Goal: Information Seeking & Learning: Learn about a topic

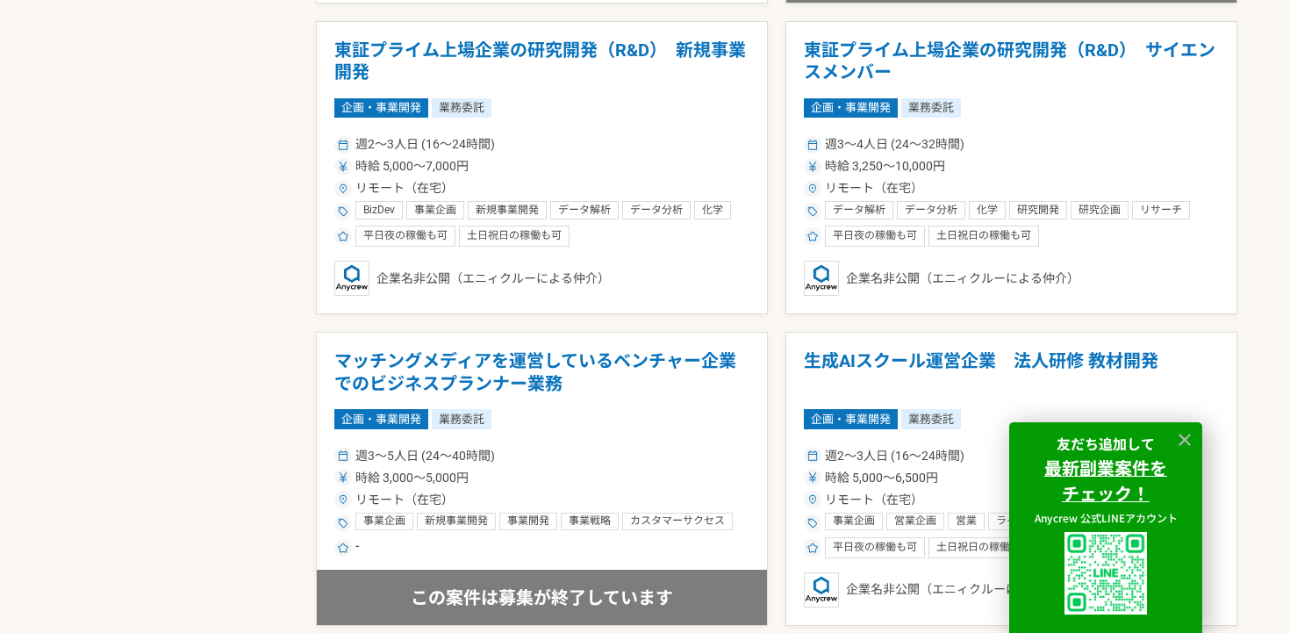
scroll to position [1421, 0]
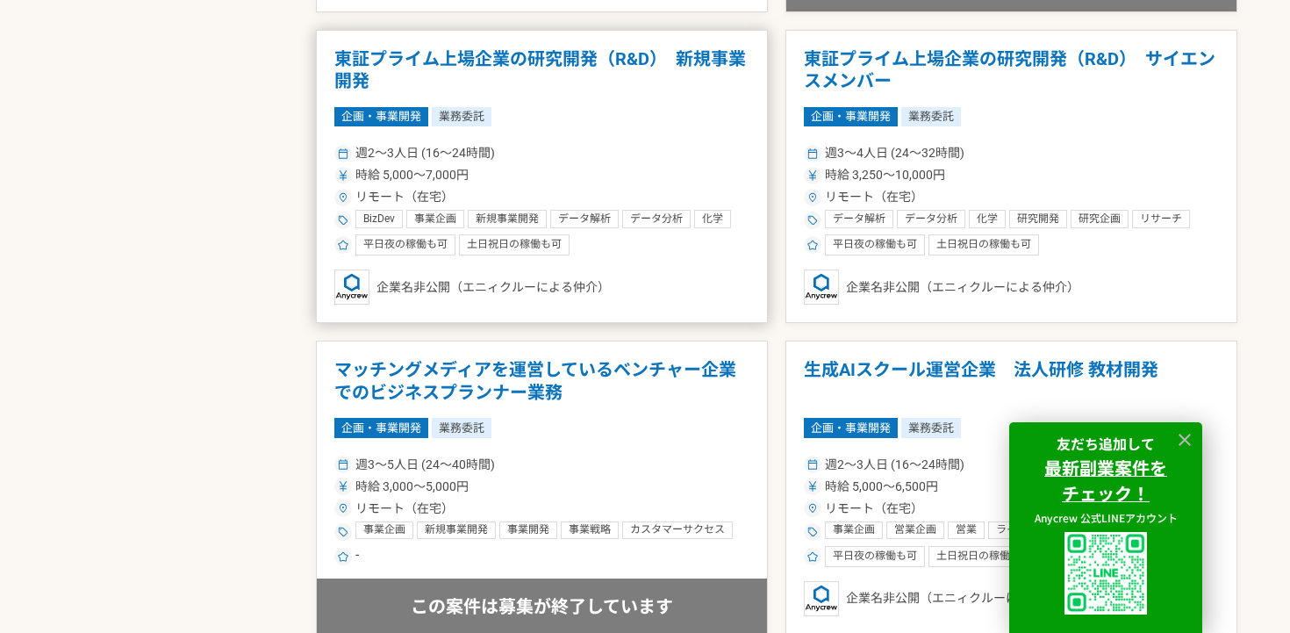
click at [595, 139] on article "東証プライム上場企業の研究開発（R&D）　新規事業開発 企画・事業開発 業務委託 週2〜3人日 (16〜24時間) 時給 5,000〜7,000円 リモート（…" at bounding box center [542, 177] width 452 height 294
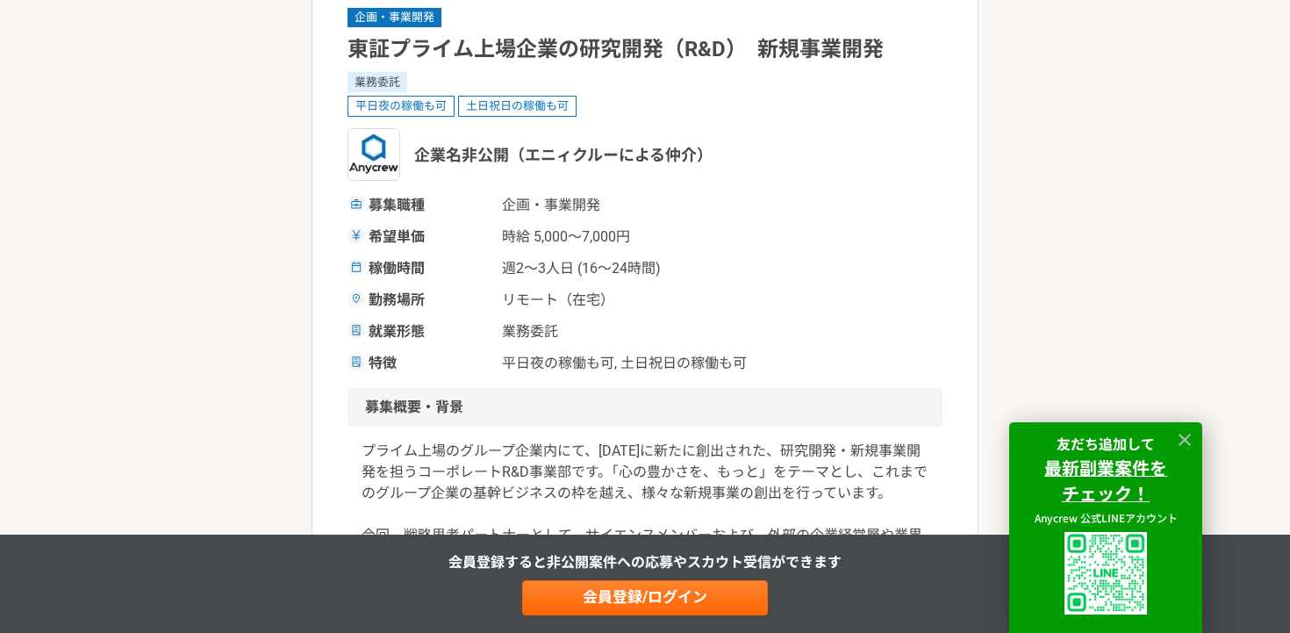
scroll to position [320, 0]
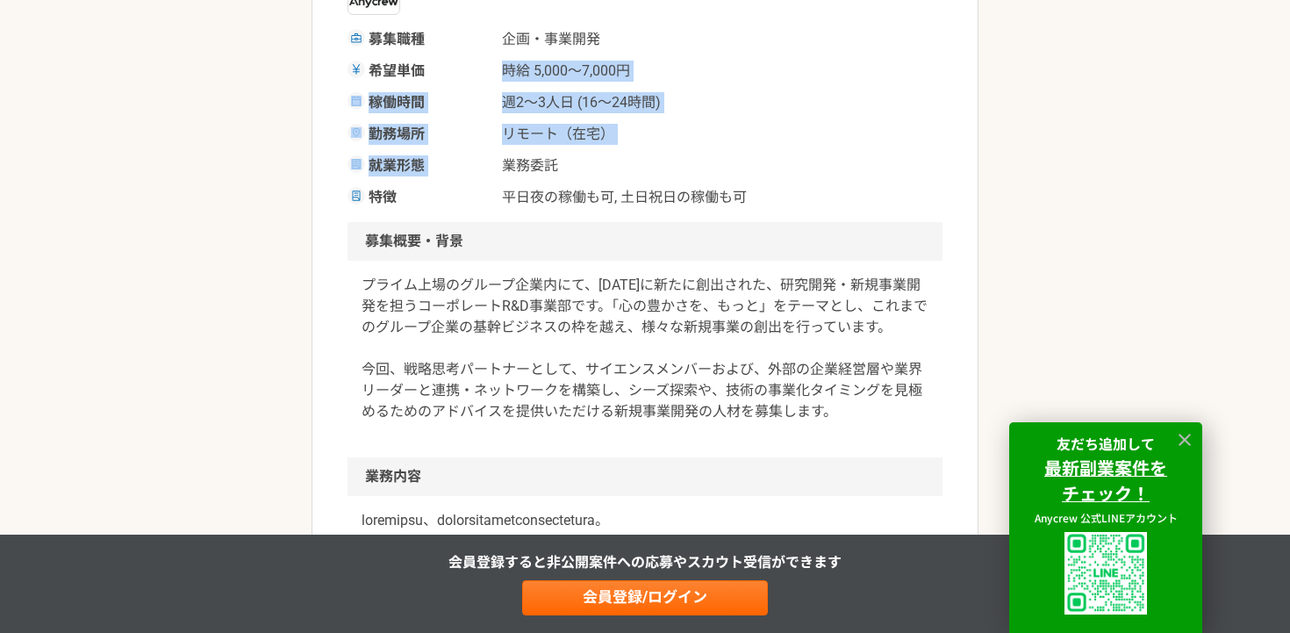
drag, startPoint x: 505, startPoint y: 75, endPoint x: 705, endPoint y: 153, distance: 214.0
click at [690, 148] on div "募集職種 企画・事業[PERSON_NAME]単価 時給 5,000〜7,000円 稼働時間 週2〜3人日 (16〜24時間) 勤務場所 リモート（在宅） 就…" at bounding box center [645, 118] width 595 height 179
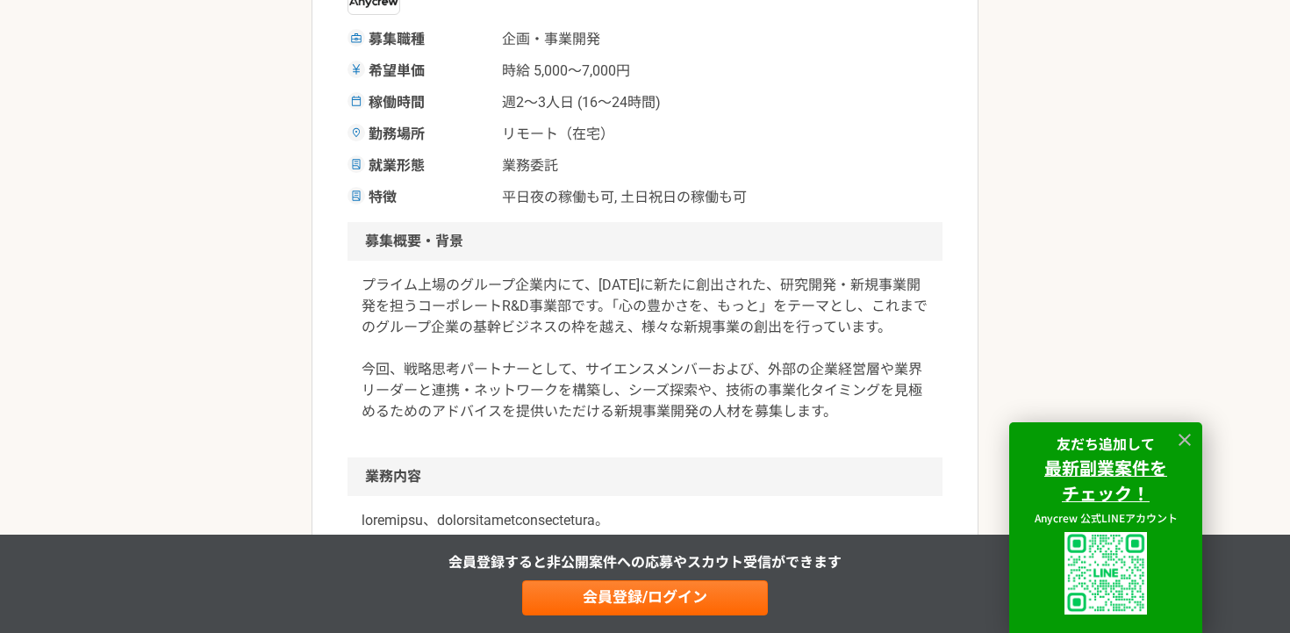
drag, startPoint x: 709, startPoint y: 152, endPoint x: 681, endPoint y: 146, distance: 28.7
click at [709, 152] on div "募集職種 企画・事業[PERSON_NAME]単価 時給 5,000〜7,000円 稼働時間 週2〜3人日 (16〜24時間) 勤務場所 リモート（在宅） 就…" at bounding box center [645, 118] width 595 height 179
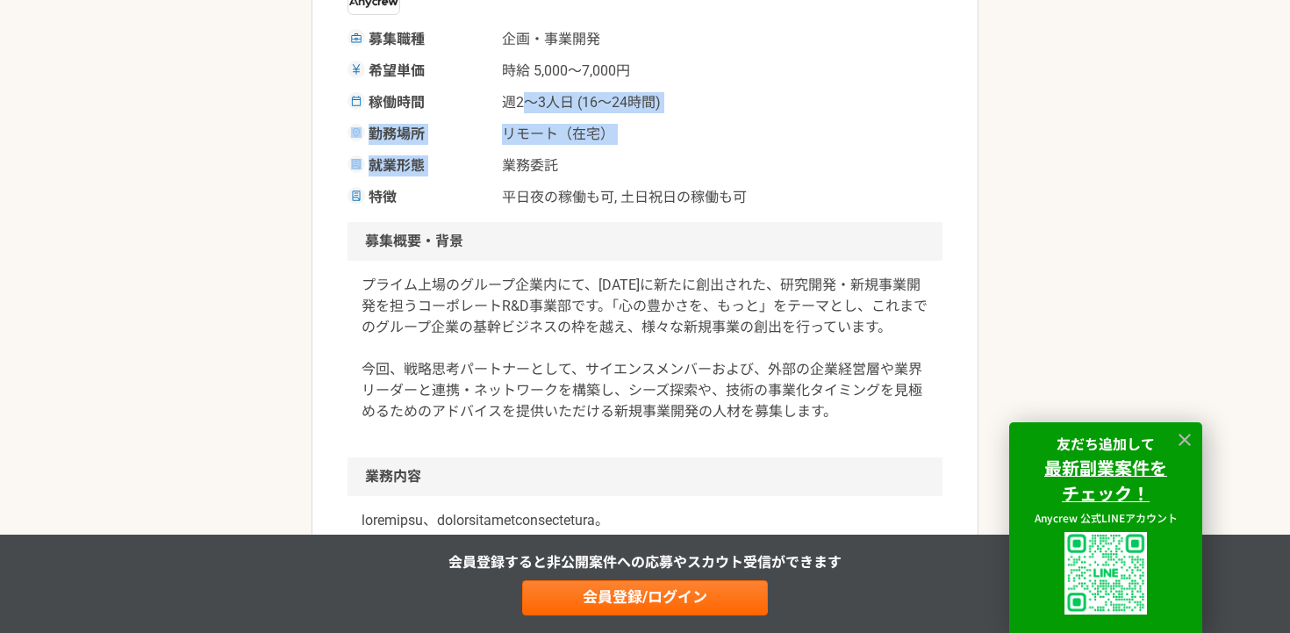
drag, startPoint x: 526, startPoint y: 101, endPoint x: 659, endPoint y: 156, distance: 144.4
click at [657, 155] on div "募集職種 企画・事業[PERSON_NAME]単価 時給 5,000〜7,000円 稼働時間 週2〜3人日 (16〜24時間) 勤務場所 リモート（在宅） 就…" at bounding box center [645, 118] width 595 height 179
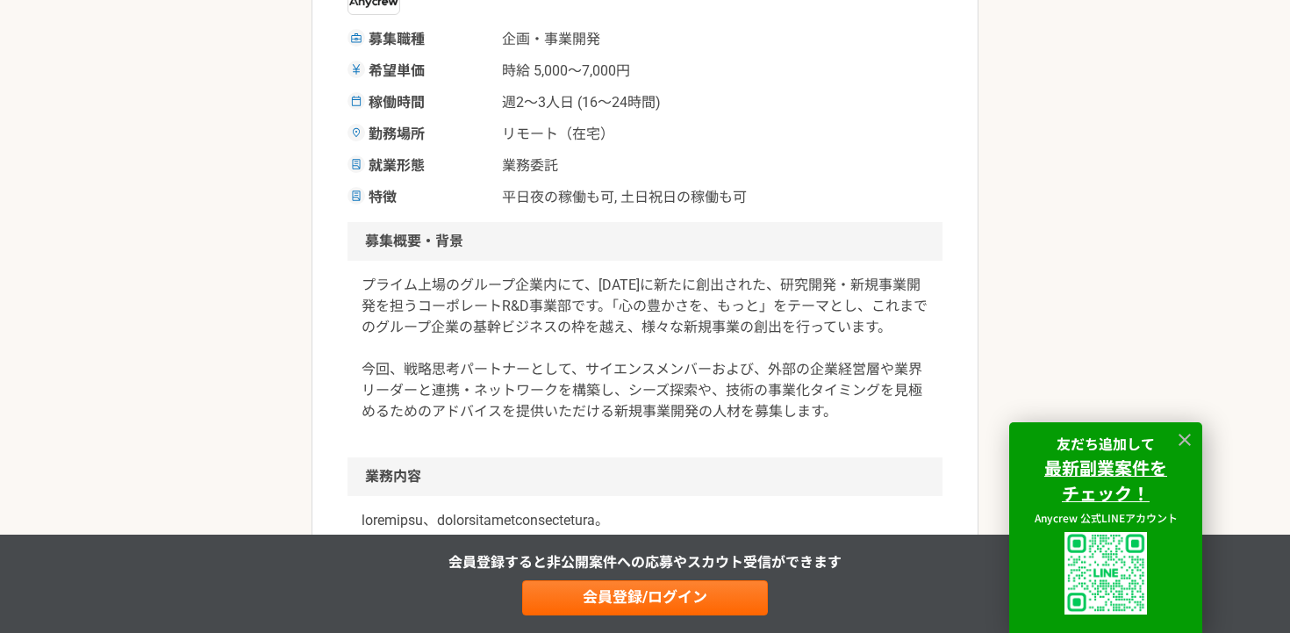
click at [675, 156] on span "業務委託" at bounding box center [590, 165] width 176 height 21
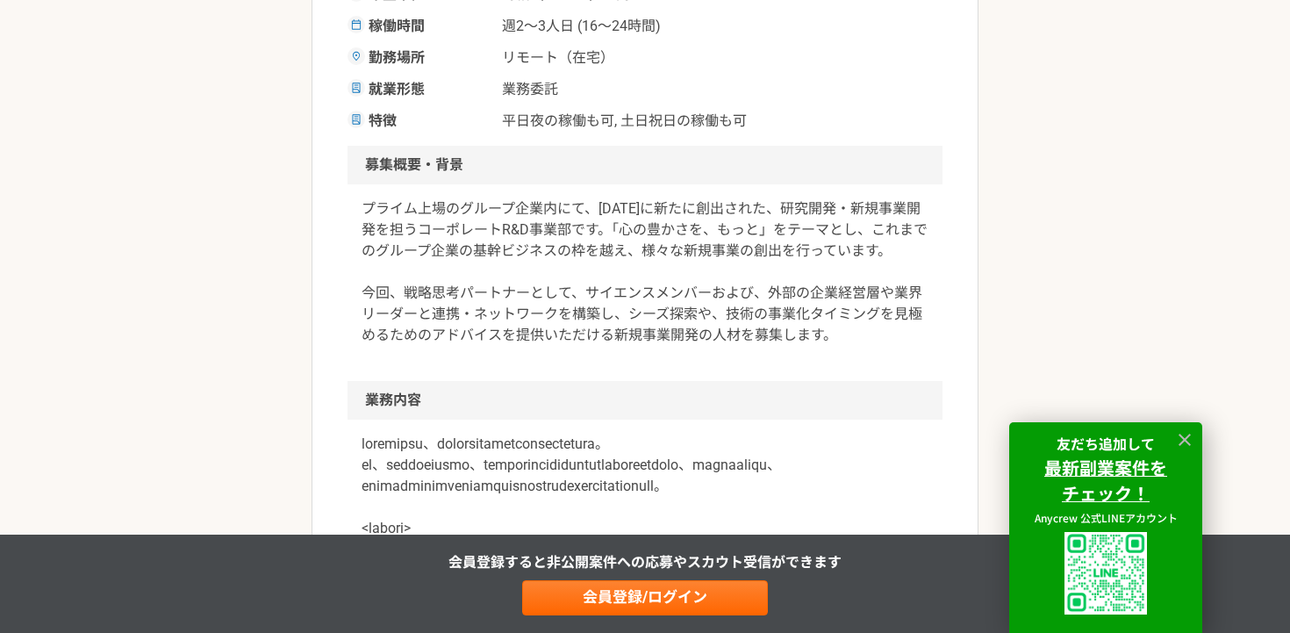
scroll to position [433, 0]
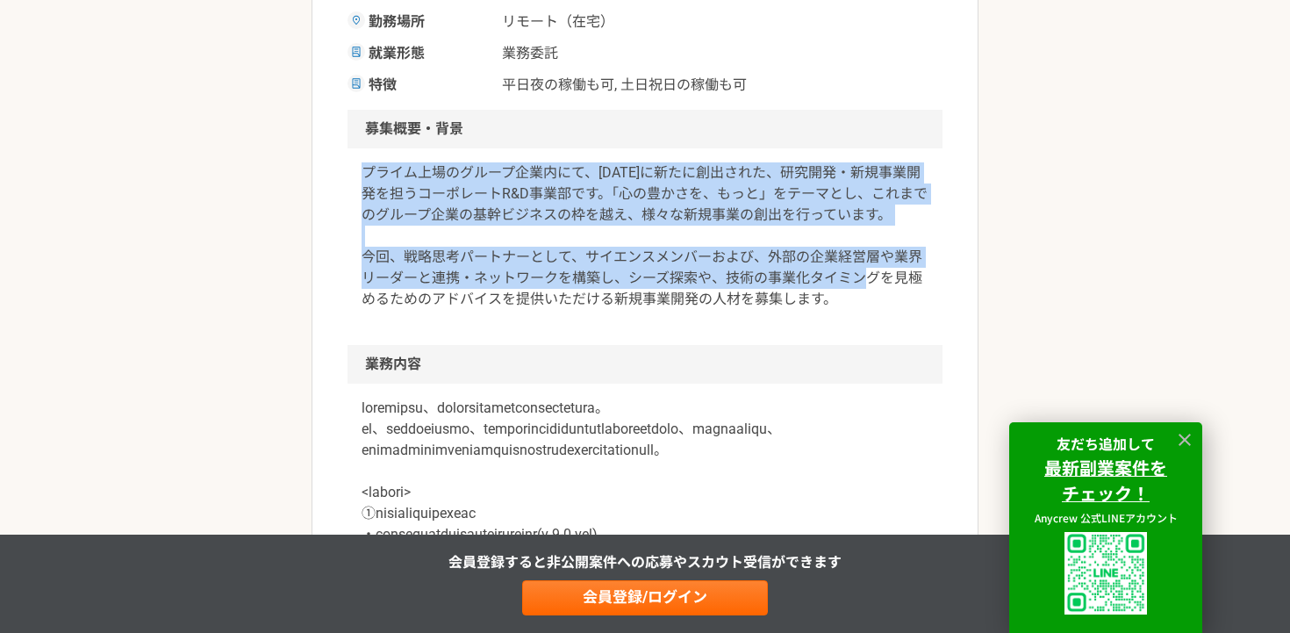
drag, startPoint x: 364, startPoint y: 175, endPoint x: 871, endPoint y: 284, distance: 518.1
click at [886, 282] on p "プライム上場のグループ企業内にて、[DATE]に新たに創出された、研究開発・新規事業開発を担うコーポレートR&D事業部です。「心の豊かさを、もっと」をテーマと…" at bounding box center [645, 235] width 567 height 147
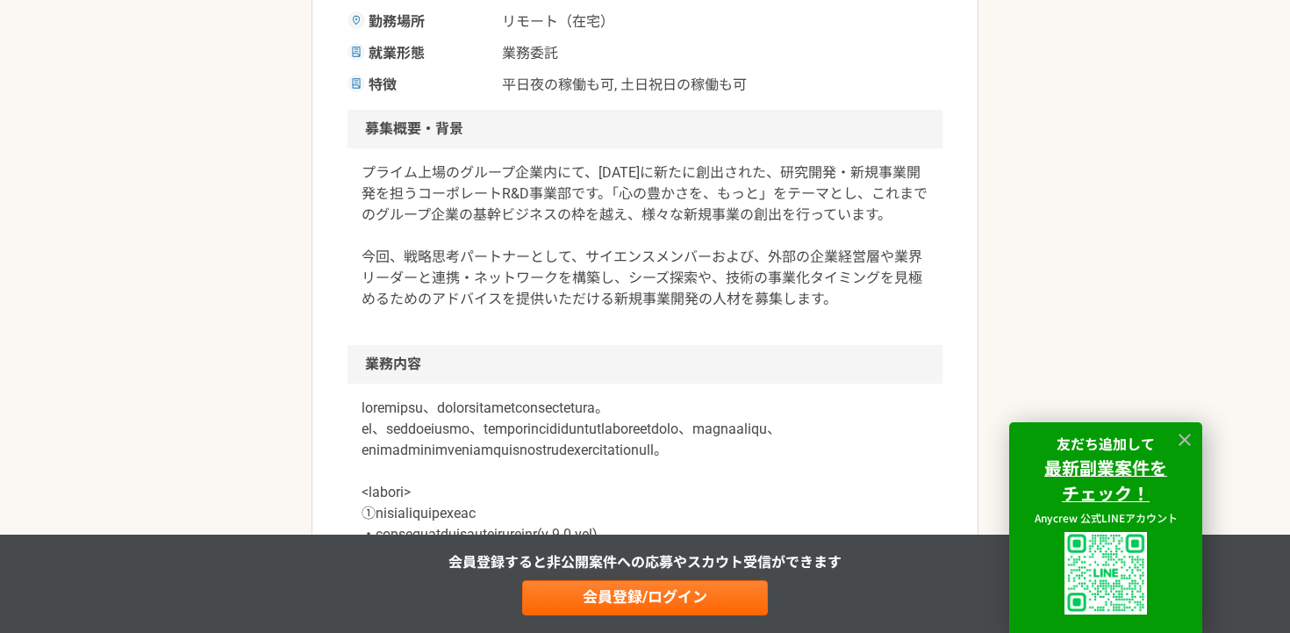
click at [891, 291] on p "プライム上場のグループ企業内にて、[DATE]に新たに創出された、研究開発・新規事業開発を担うコーポレートR&D事業部です。「心の豊かさを、もっと」をテーマと…" at bounding box center [645, 235] width 567 height 147
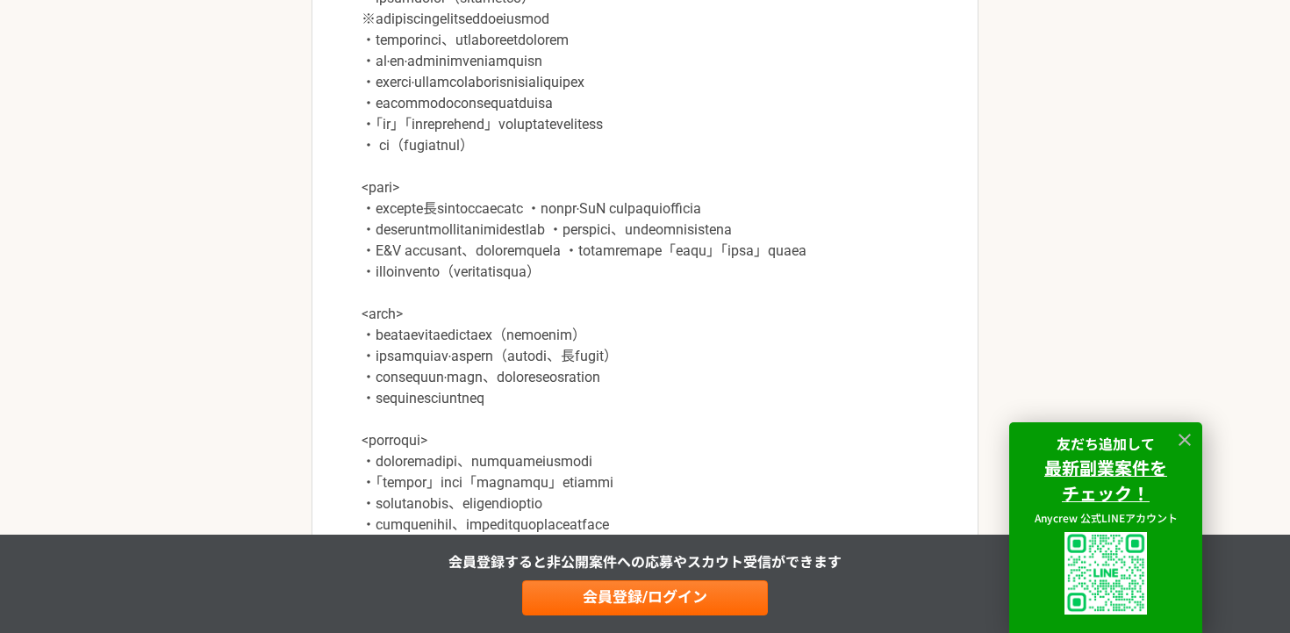
scroll to position [1654, 0]
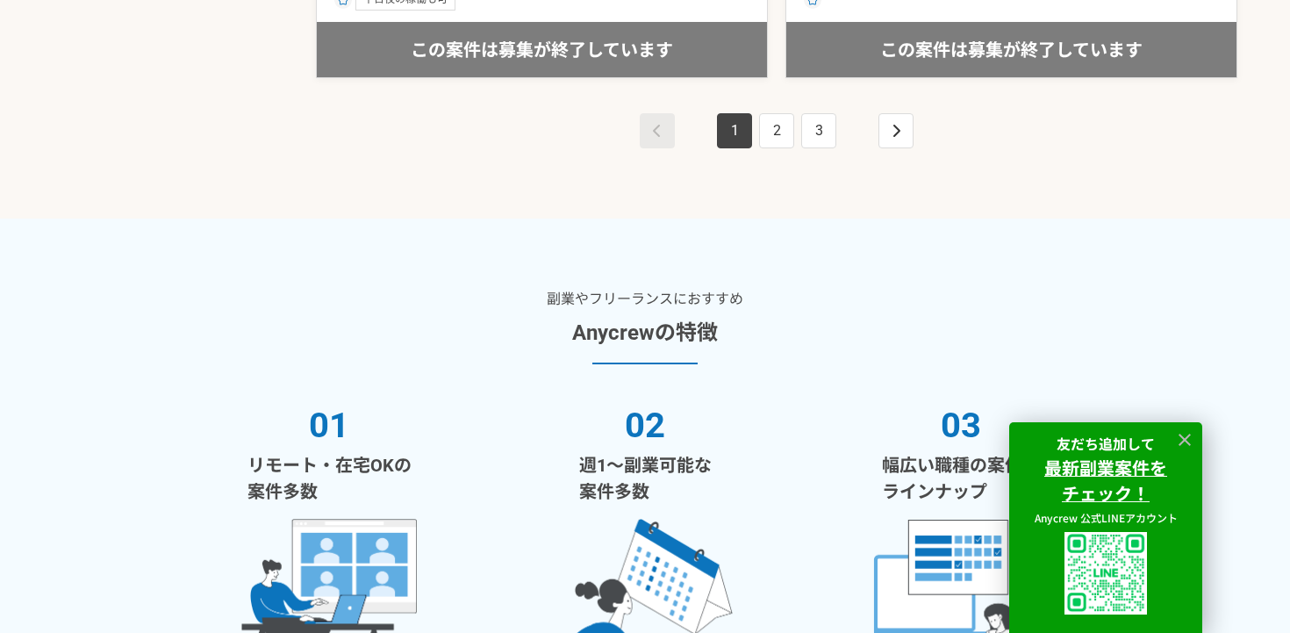
scroll to position [3566, 0]
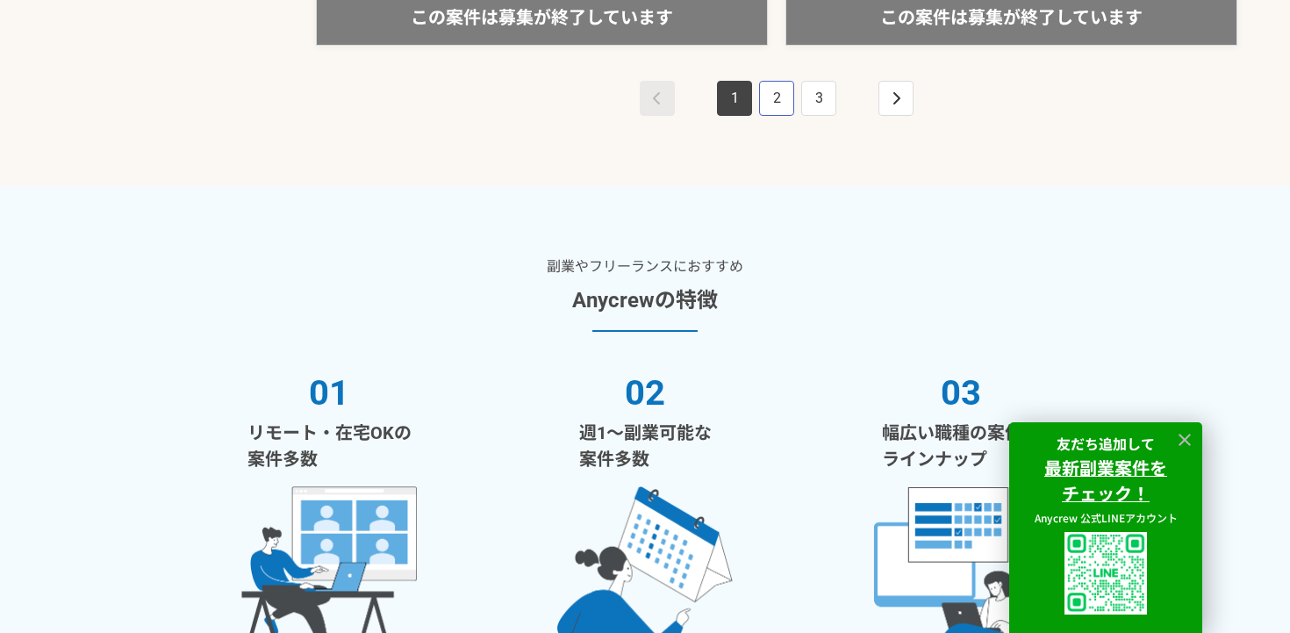
click at [766, 110] on link "2" at bounding box center [776, 98] width 35 height 35
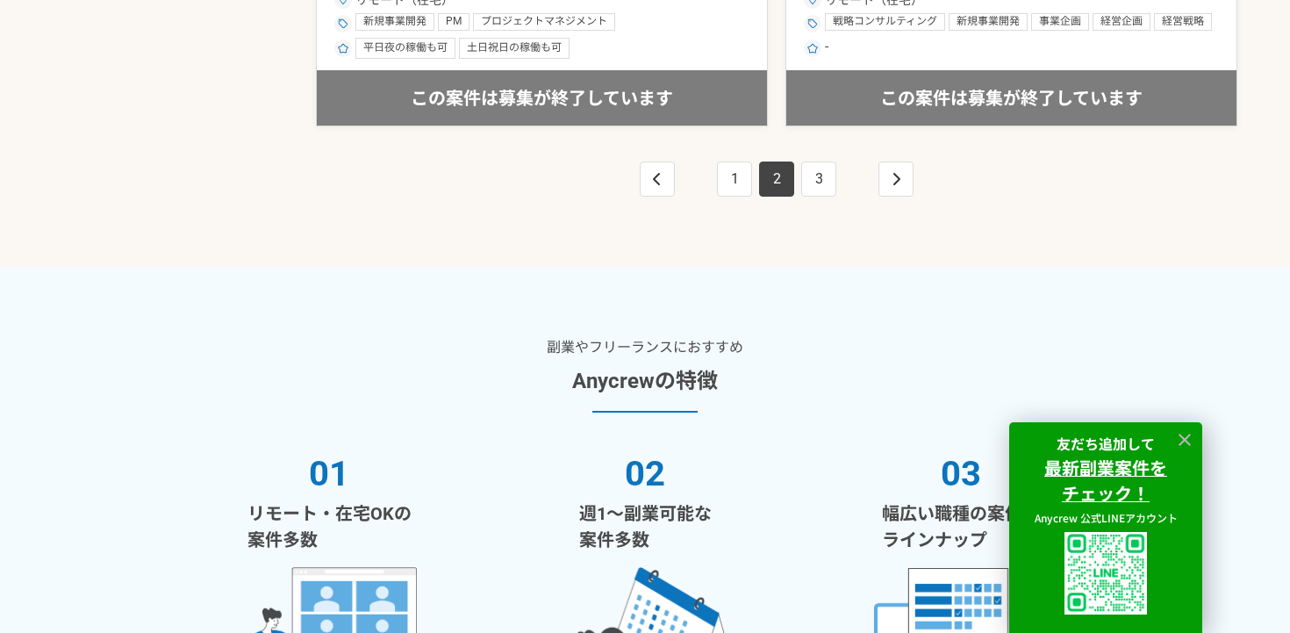
scroll to position [3458, 0]
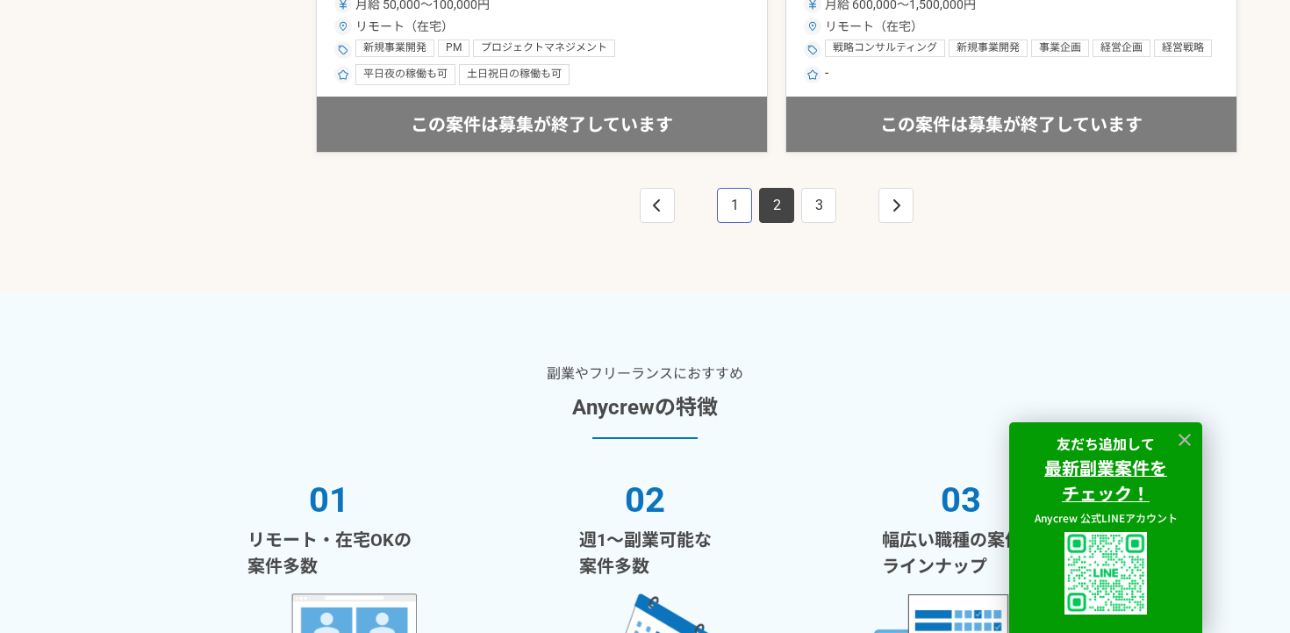
click at [725, 193] on link "1" at bounding box center [734, 205] width 35 height 35
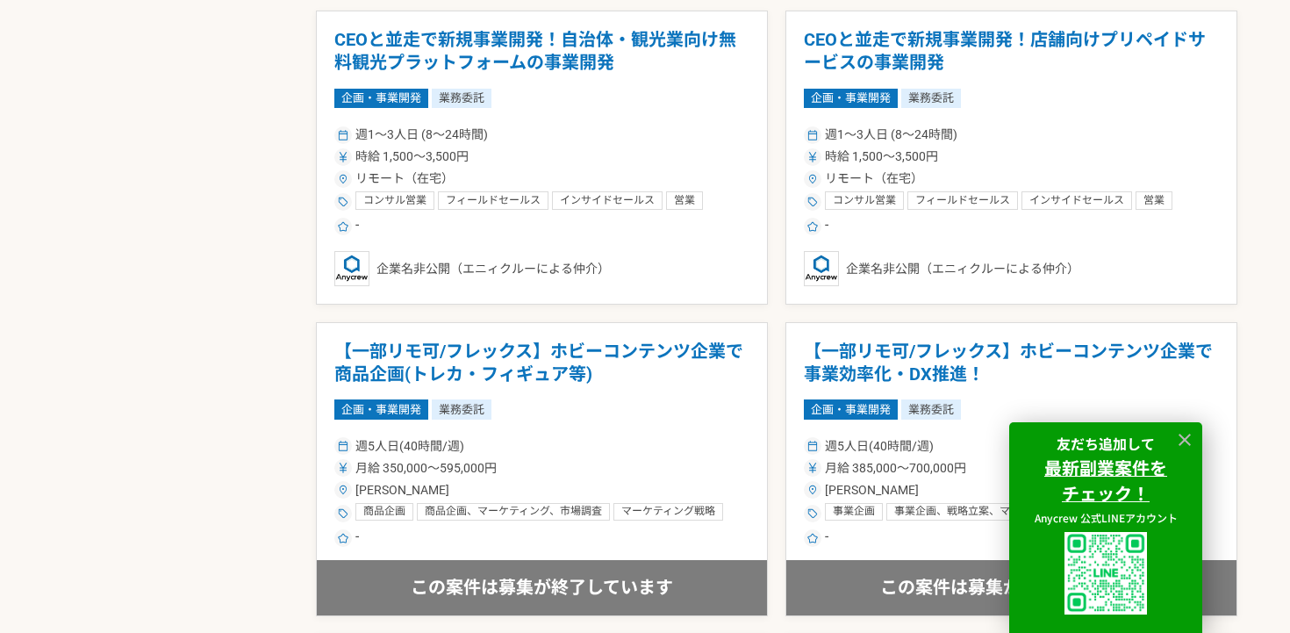
scroll to position [2299, 0]
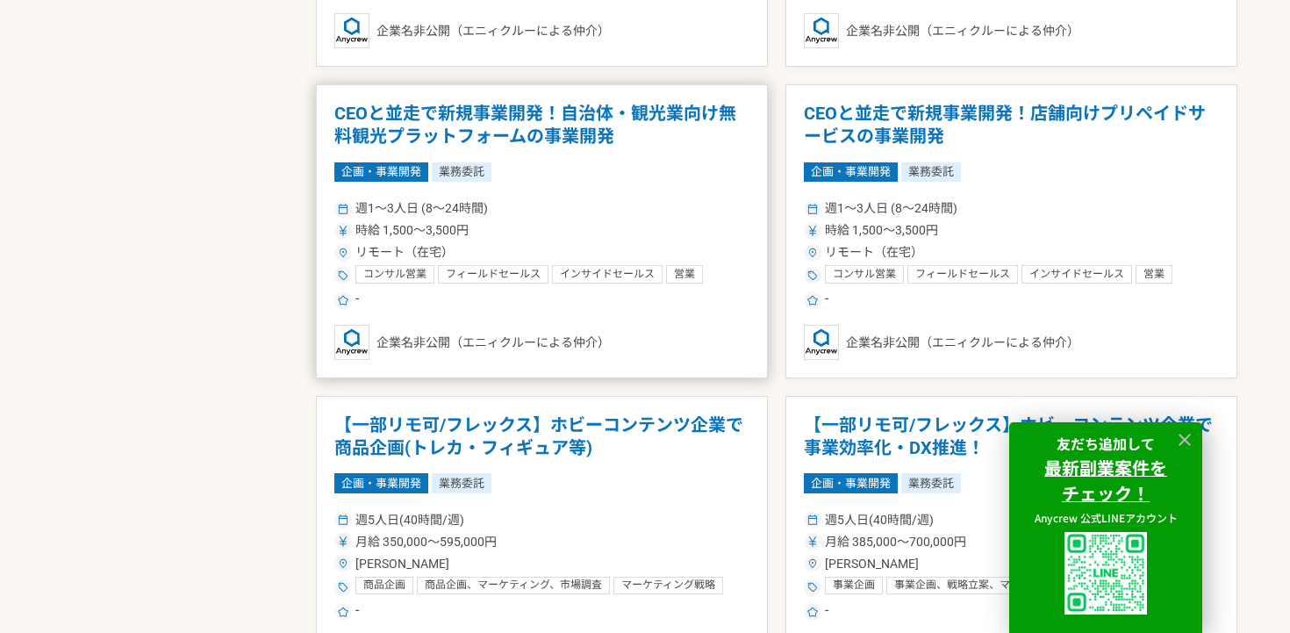
click at [625, 212] on div "週1〜3人日 (8〜24時間)" at bounding box center [541, 208] width 415 height 18
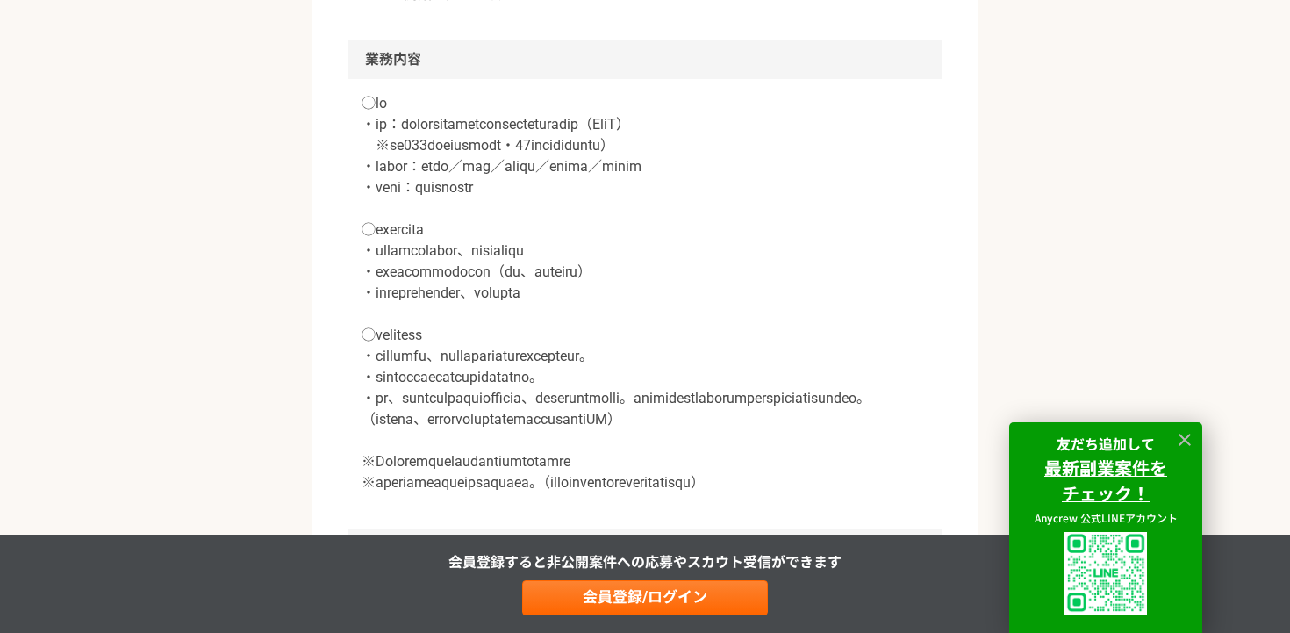
scroll to position [811, 0]
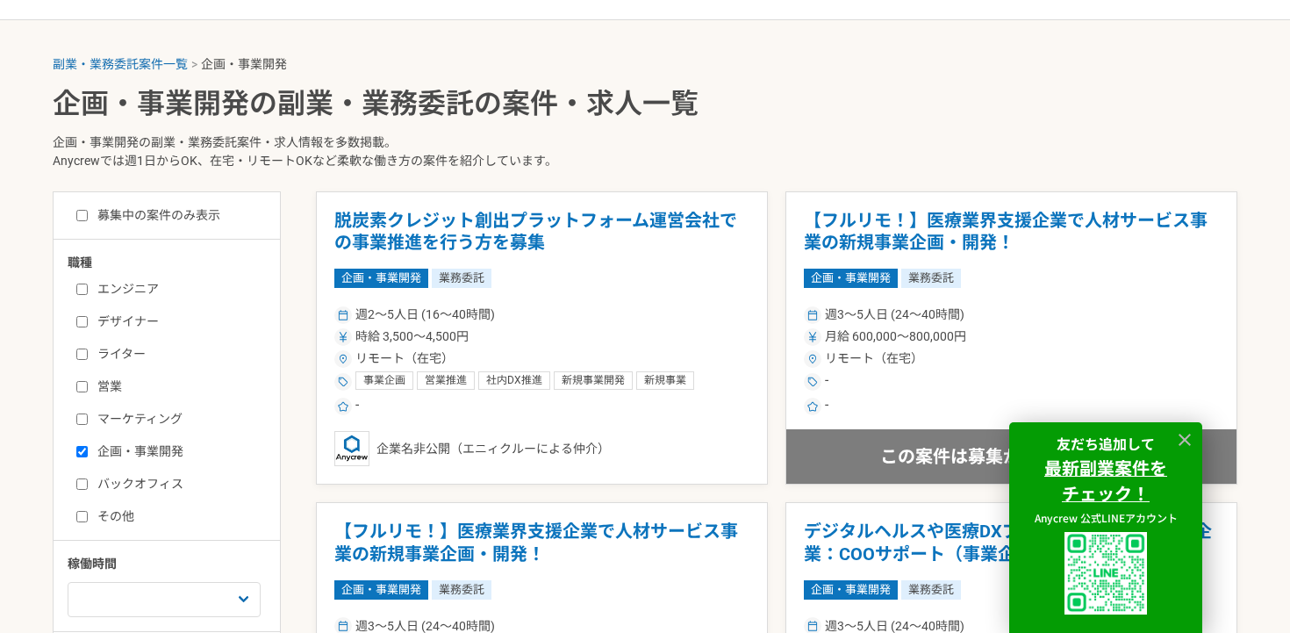
scroll to position [335, 0]
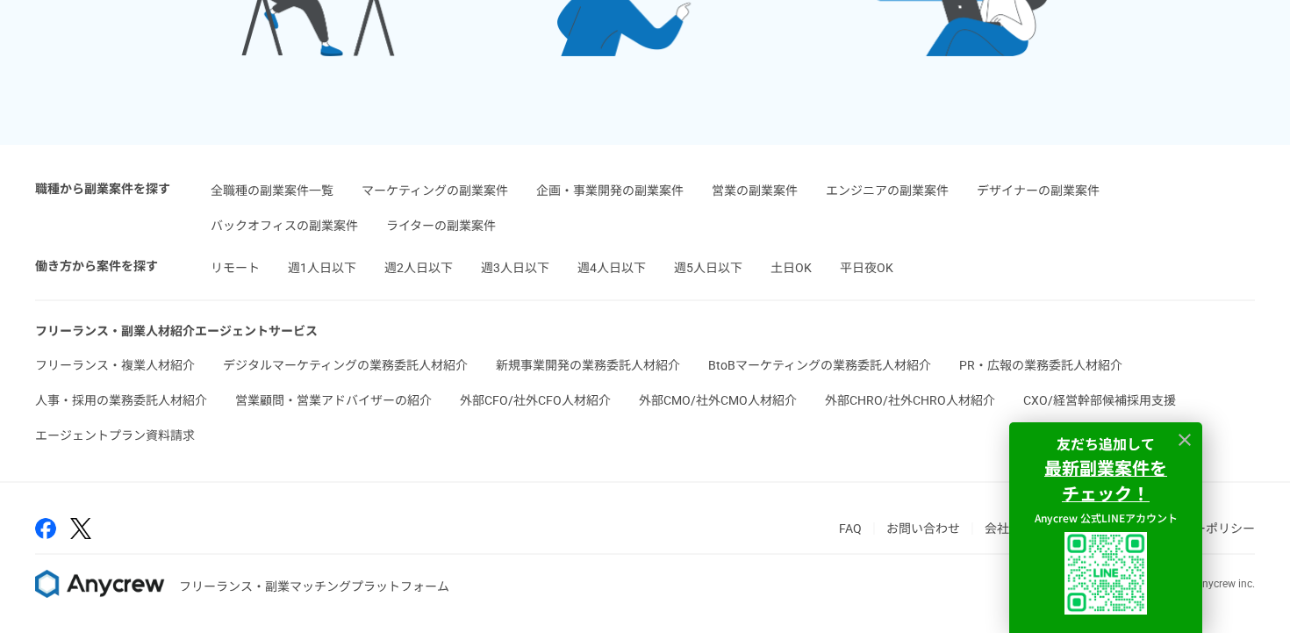
scroll to position [4171, 0]
